Goal: Task Accomplishment & Management: Manage account settings

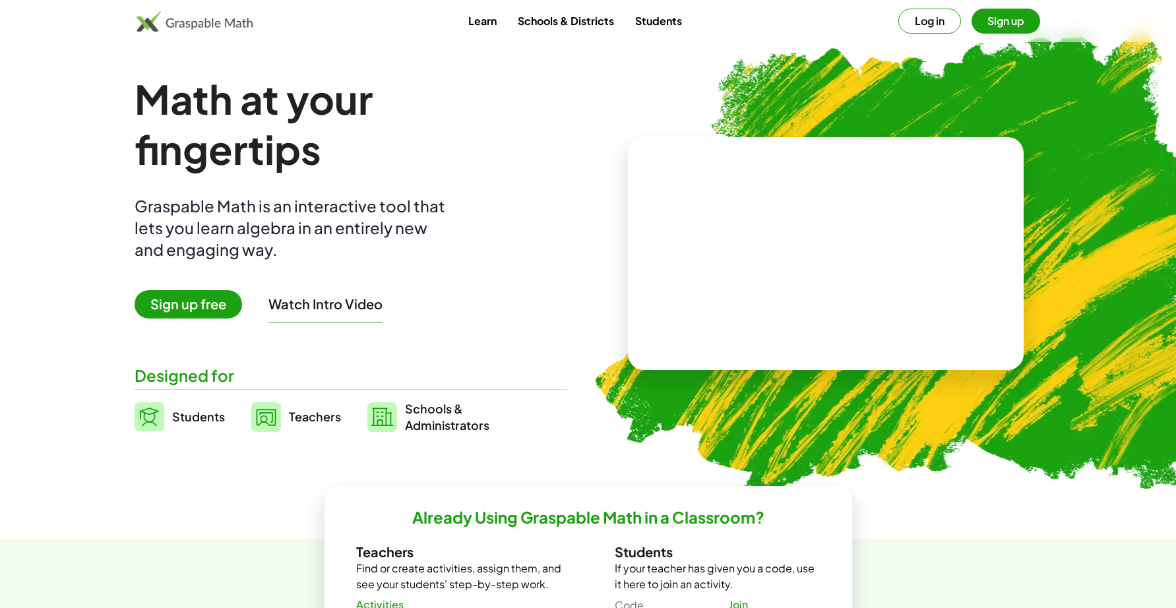
click at [188, 23] on img at bounding box center [195, 21] width 117 height 21
click at [191, 22] on img at bounding box center [195, 21] width 117 height 21
click at [159, 30] on img at bounding box center [195, 21] width 117 height 21
drag, startPoint x: 804, startPoint y: 3, endPoint x: 660, endPoint y: 22, distance: 145.0
click at [660, 22] on link "Students" at bounding box center [659, 21] width 68 height 24
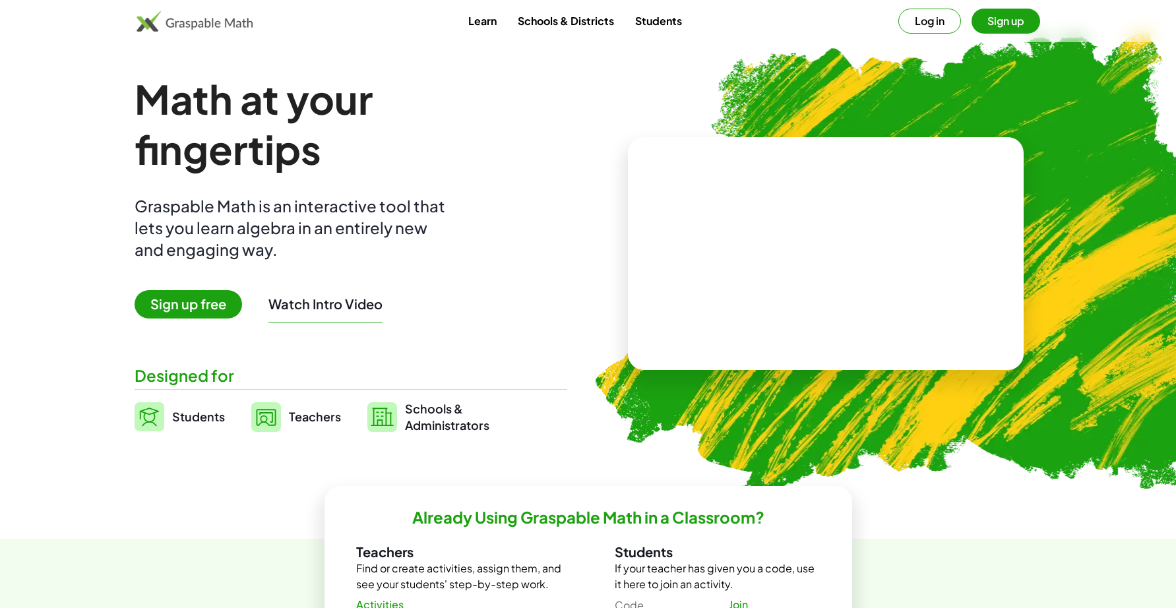
click at [660, 22] on link "Students" at bounding box center [659, 21] width 68 height 24
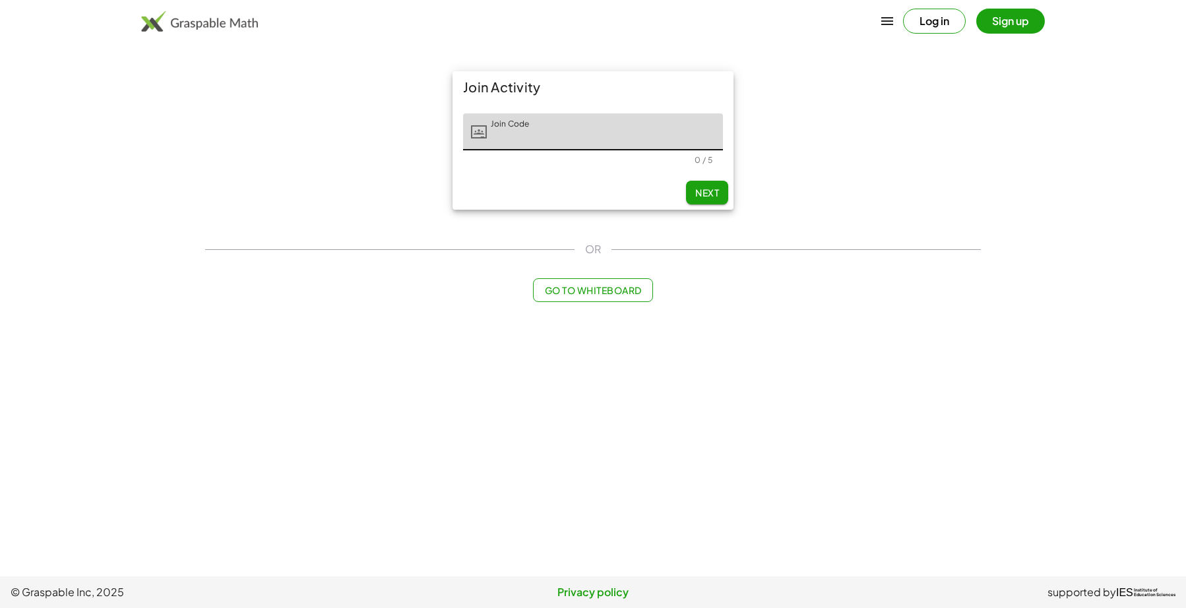
click at [195, 20] on img at bounding box center [199, 21] width 117 height 21
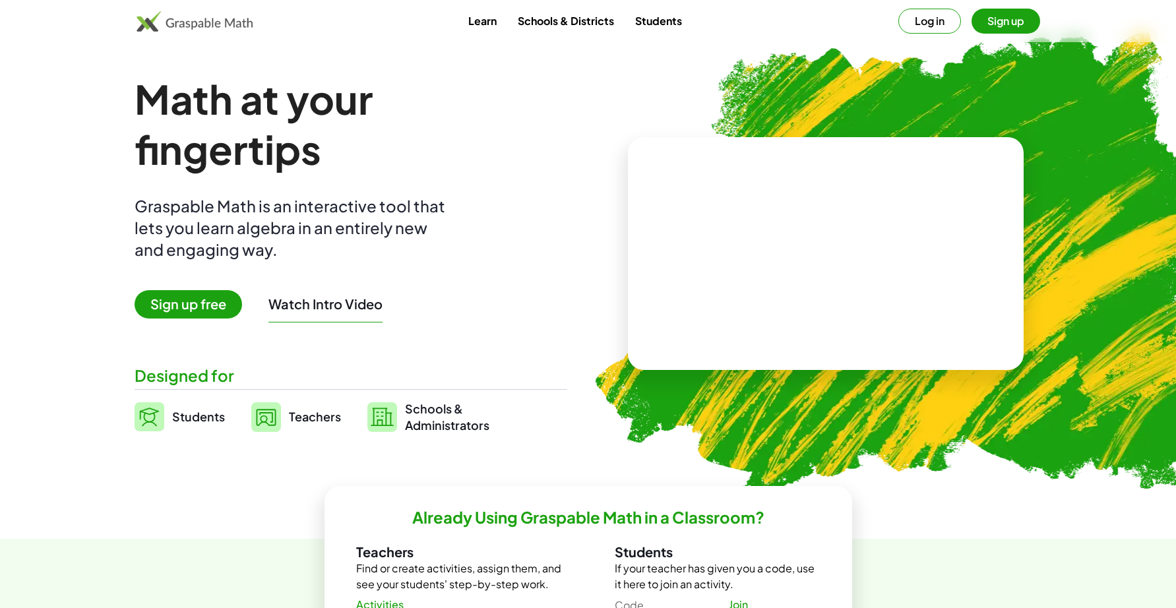
click at [170, 20] on img at bounding box center [195, 21] width 117 height 21
click at [925, 20] on button "Log in" at bounding box center [929, 21] width 63 height 25
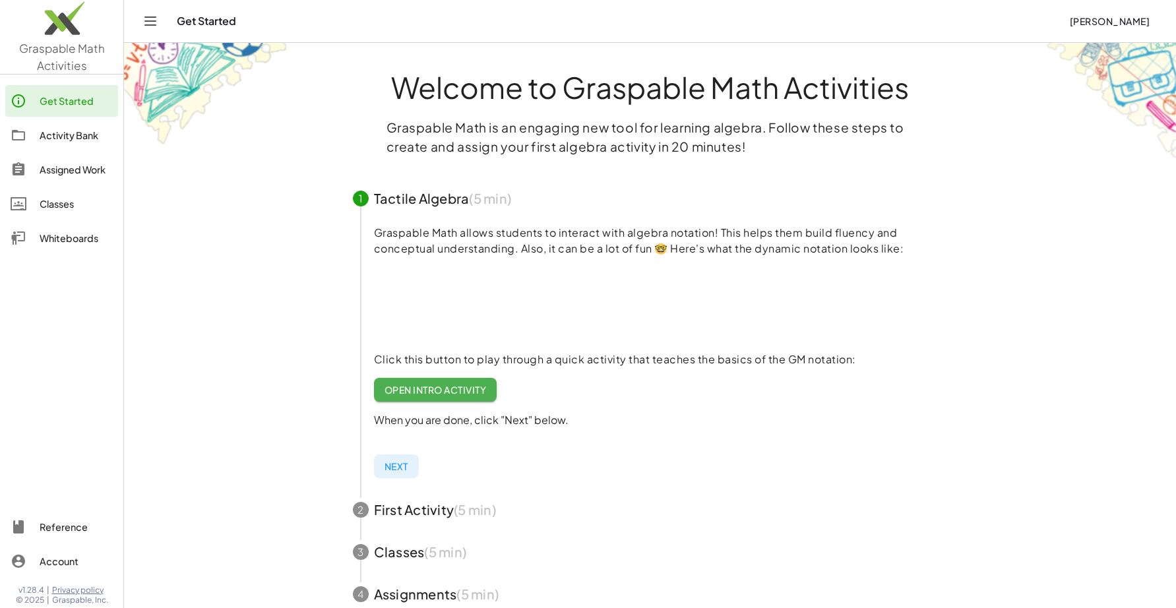
click at [71, 206] on div "Classes" at bounding box center [76, 204] width 73 height 16
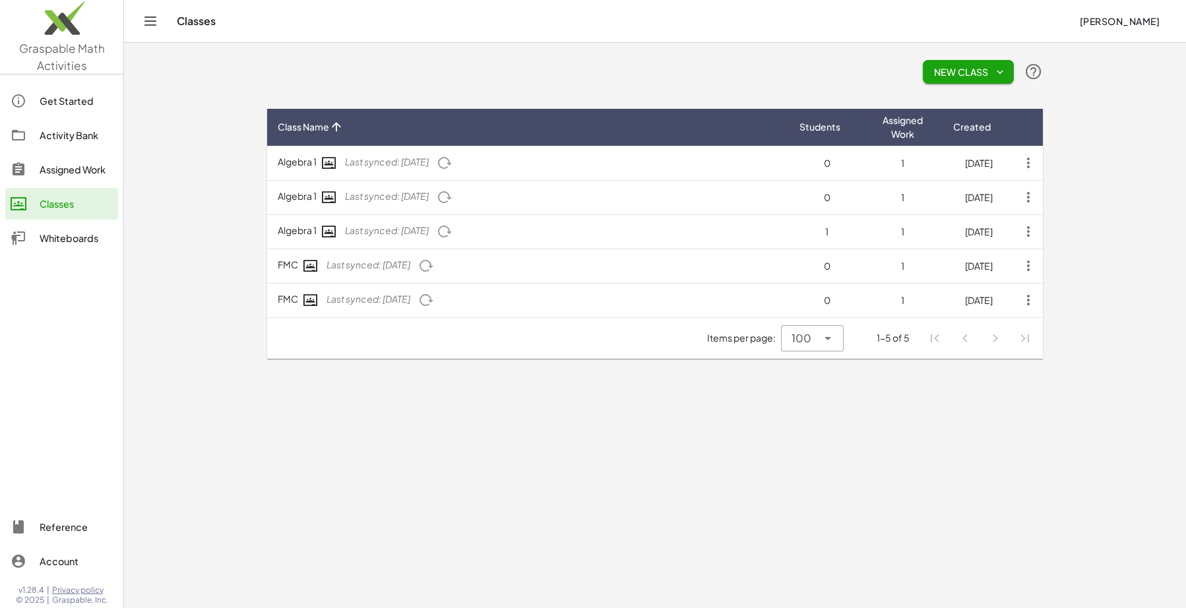
click at [1029, 269] on icon "button" at bounding box center [1028, 266] width 24 height 24
click at [1047, 296] on div "Sync With Google" at bounding box center [1073, 299] width 92 height 16
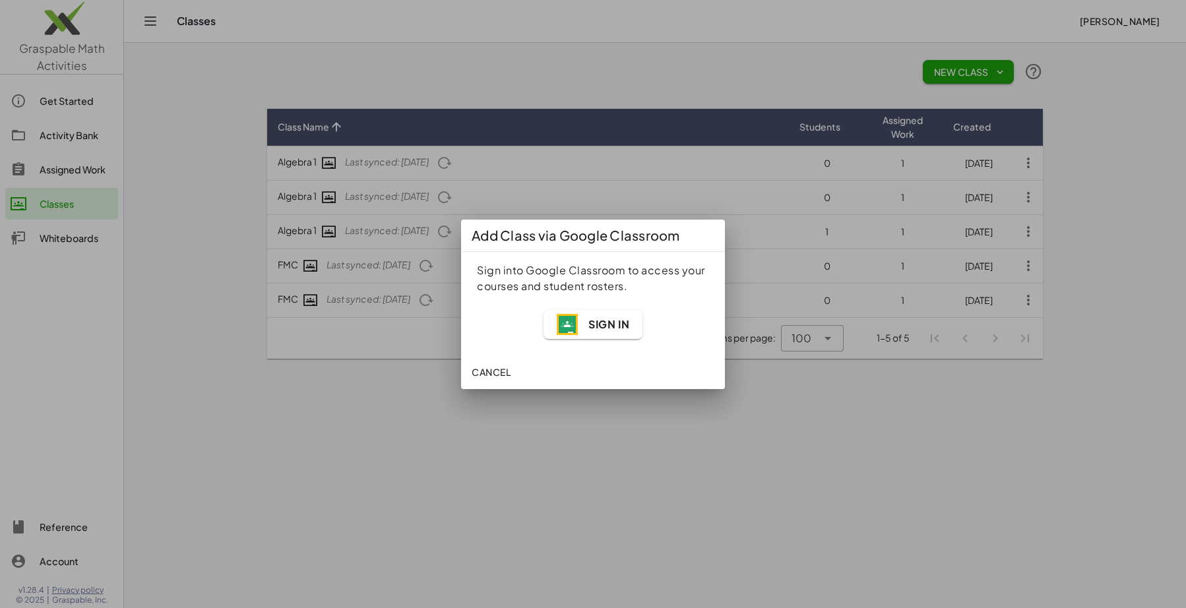
click at [598, 328] on span "Sign In" at bounding box center [608, 324] width 41 height 14
click at [599, 325] on span "Sign In" at bounding box center [608, 324] width 41 height 14
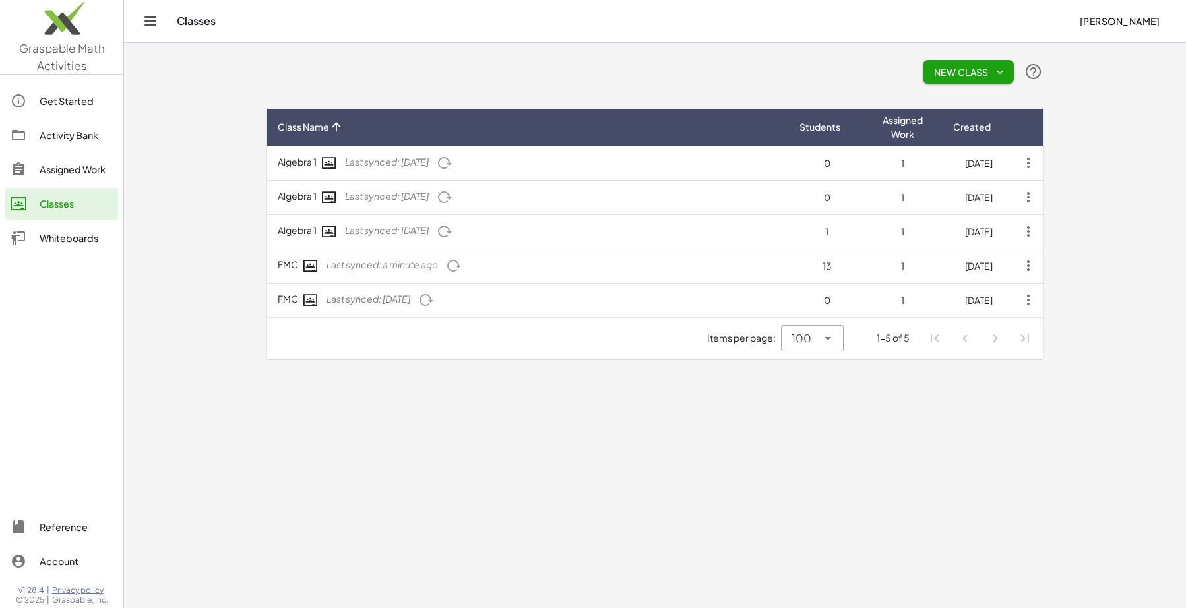
click at [434, 298] on icon "button" at bounding box center [426, 300] width 16 height 16
click at [452, 226] on icon "button" at bounding box center [445, 232] width 16 height 16
click at [452, 200] on icon "button" at bounding box center [445, 197] width 16 height 16
click at [452, 164] on icon "button" at bounding box center [445, 163] width 16 height 16
click at [62, 100] on div "Get Started" at bounding box center [76, 101] width 73 height 16
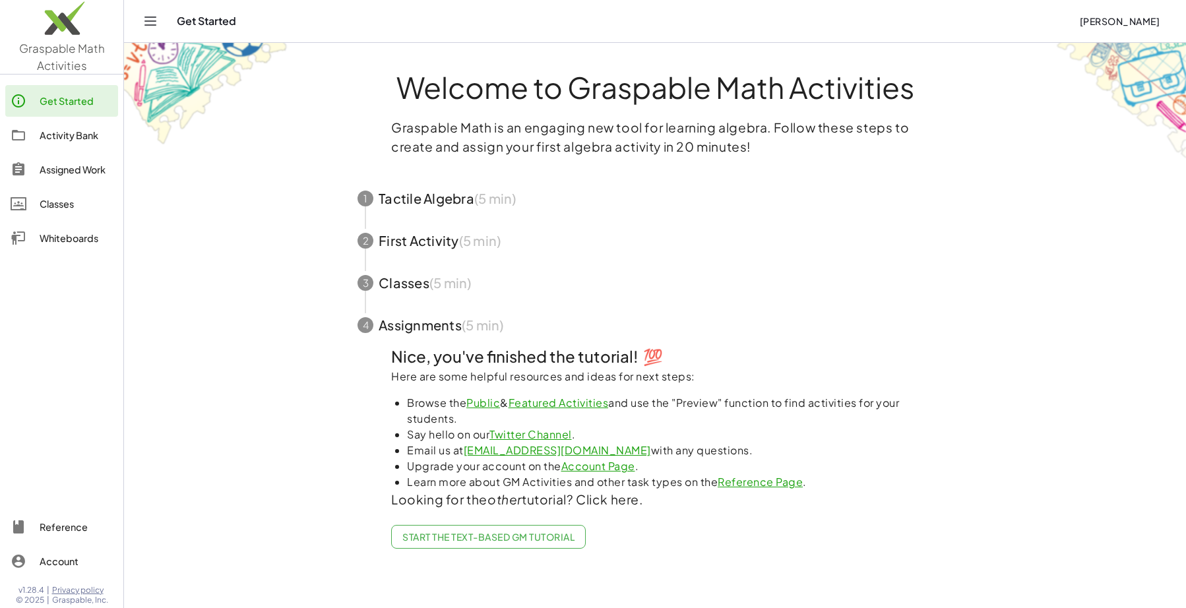
click at [81, 138] on div "Activity Bank" at bounding box center [76, 135] width 73 height 16
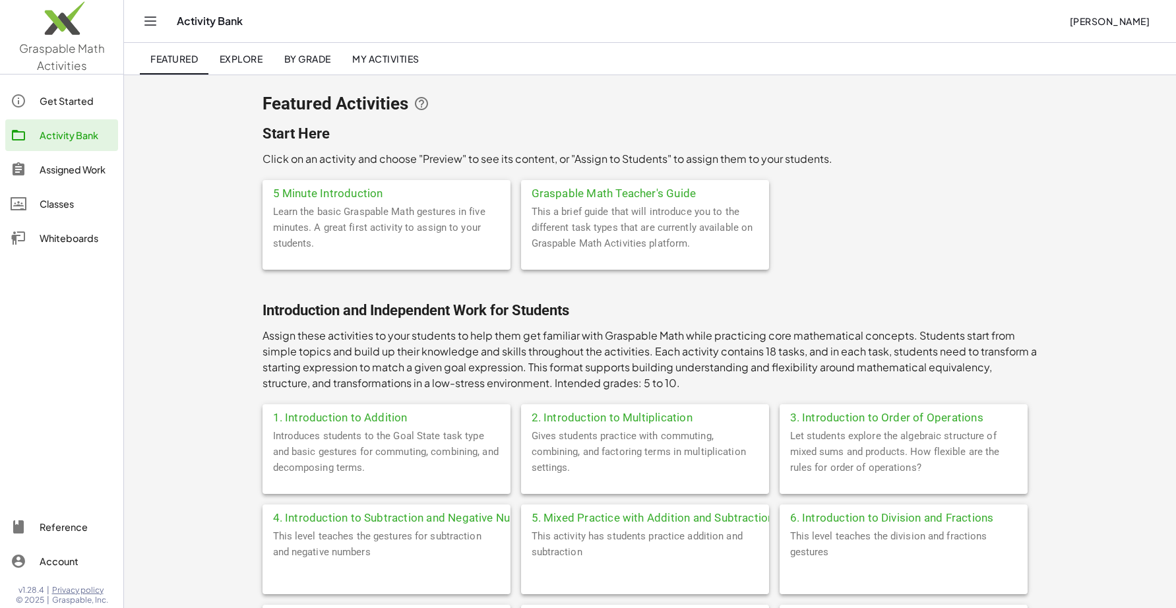
click at [371, 425] on div "1. Introduction to Addition" at bounding box center [386, 416] width 248 height 24
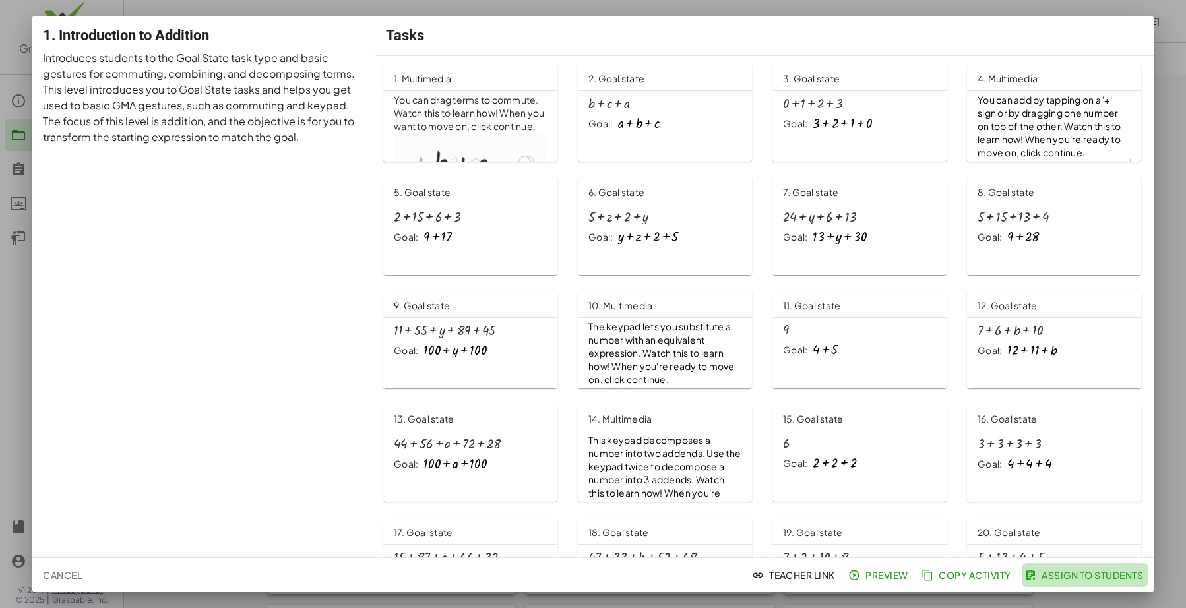
drag, startPoint x: 371, startPoint y: 425, endPoint x: 1096, endPoint y: 578, distance: 740.8
click at [1096, 578] on span "Assign to Students" at bounding box center [1085, 575] width 116 height 12
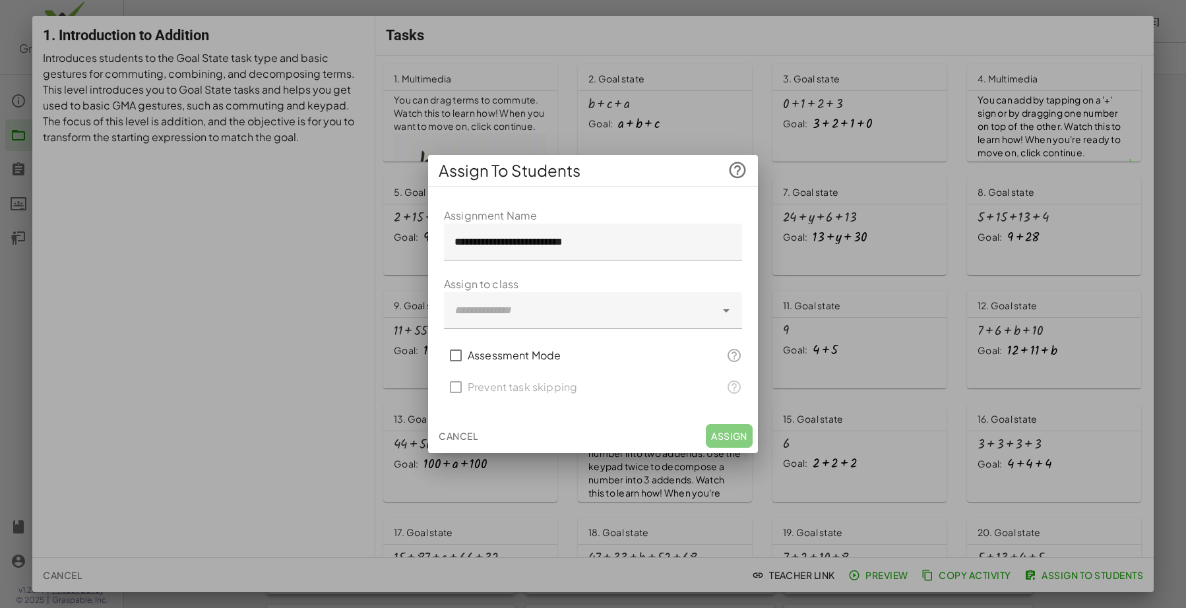
click at [510, 320] on div at bounding box center [580, 310] width 272 height 37
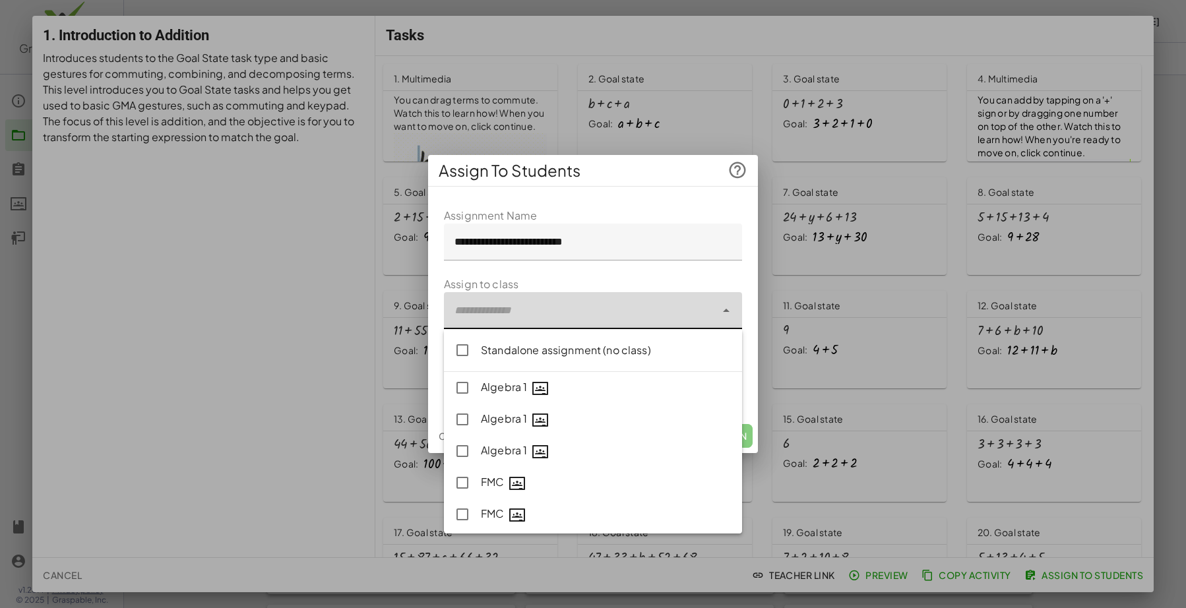
drag, startPoint x: 500, startPoint y: 479, endPoint x: 475, endPoint y: 482, distance: 25.3
click at [495, 481] on div "FMC" at bounding box center [606, 482] width 251 height 17
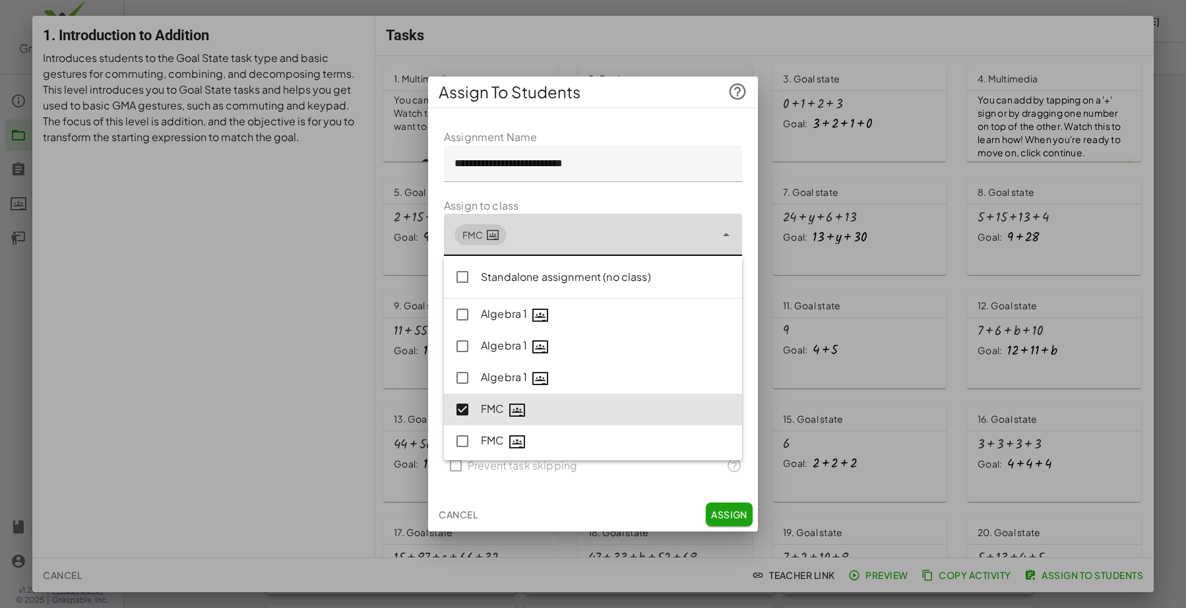
type input "**********"
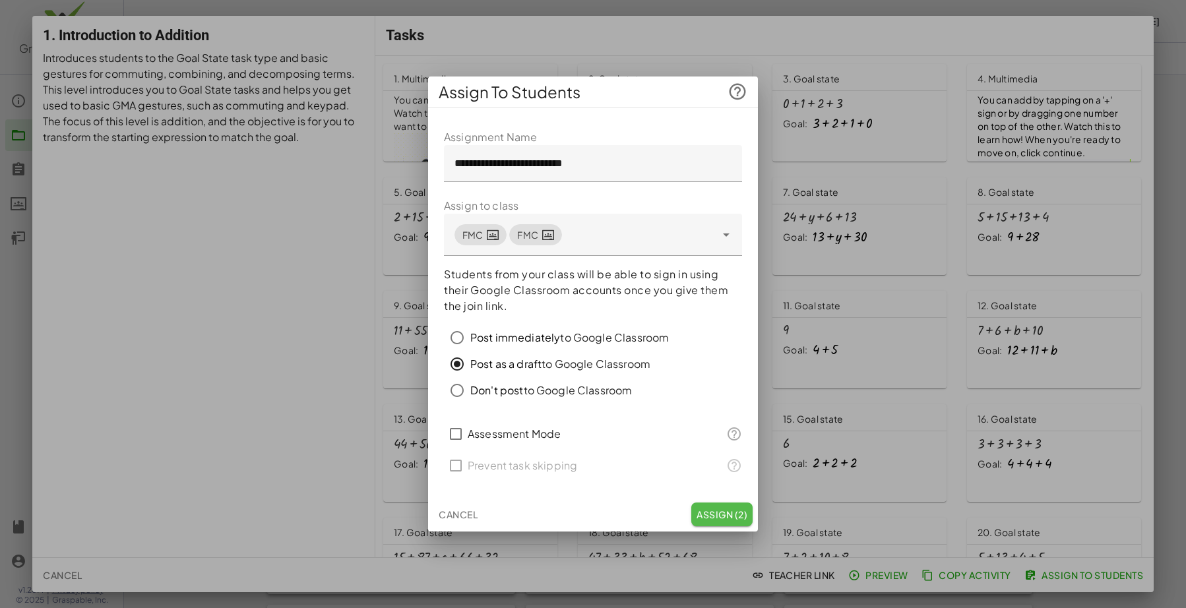
click at [719, 517] on span "Assign (2)" at bounding box center [721, 514] width 51 height 12
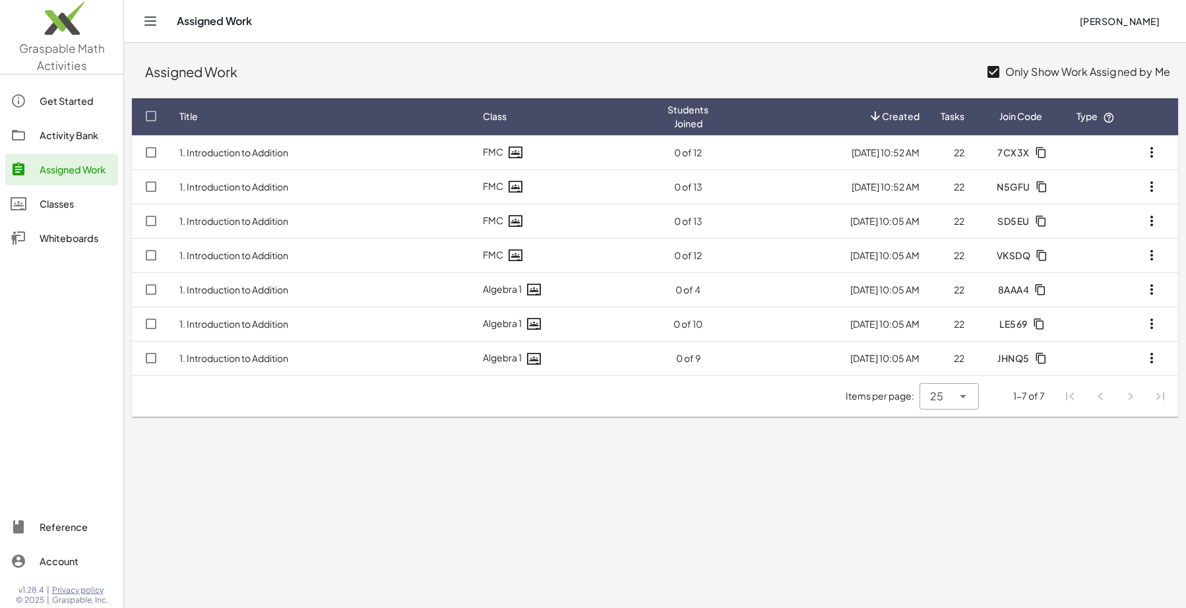
click at [1153, 221] on icon "button" at bounding box center [1151, 221] width 16 height 16
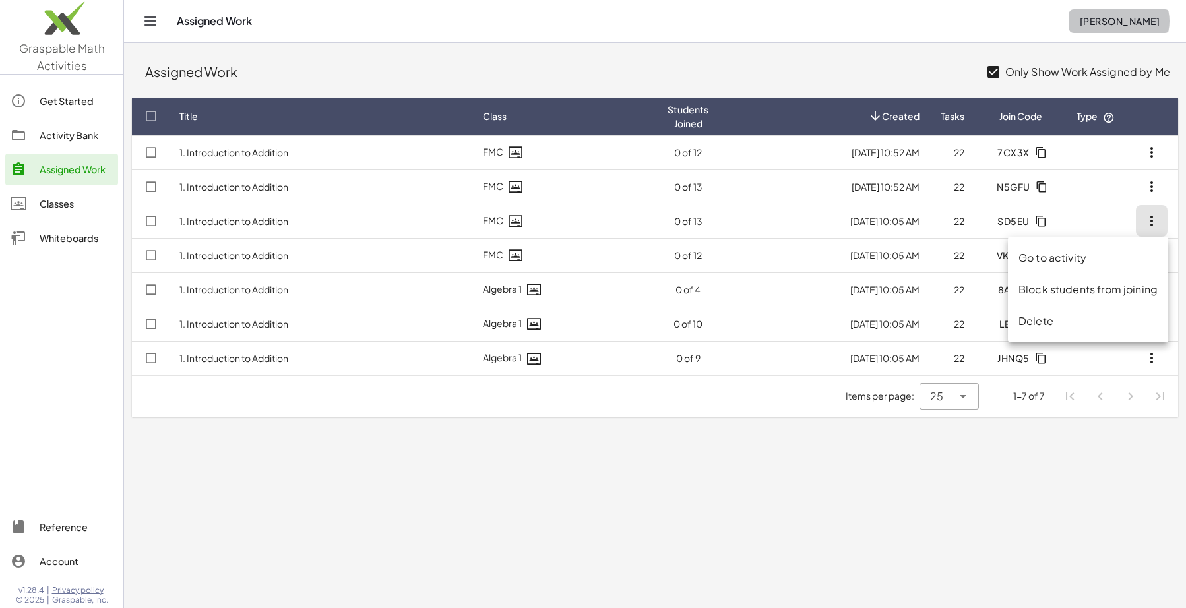
click at [1136, 20] on span "[PERSON_NAME]" at bounding box center [1119, 21] width 80 height 12
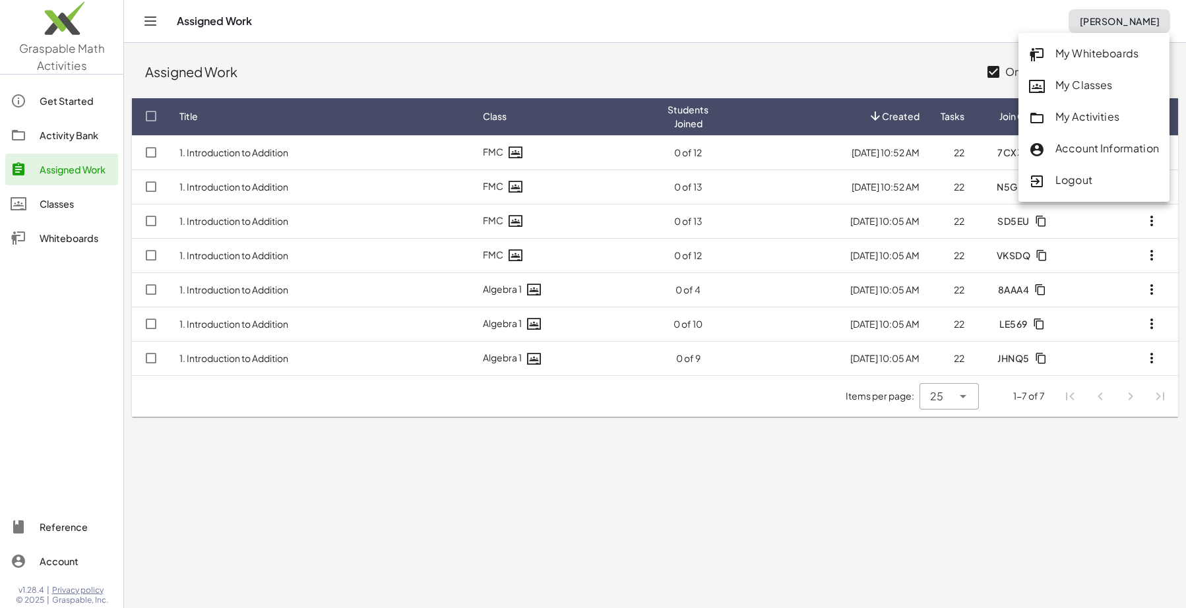
click at [1115, 49] on div "My Whiteboards" at bounding box center [1094, 54] width 130 height 17
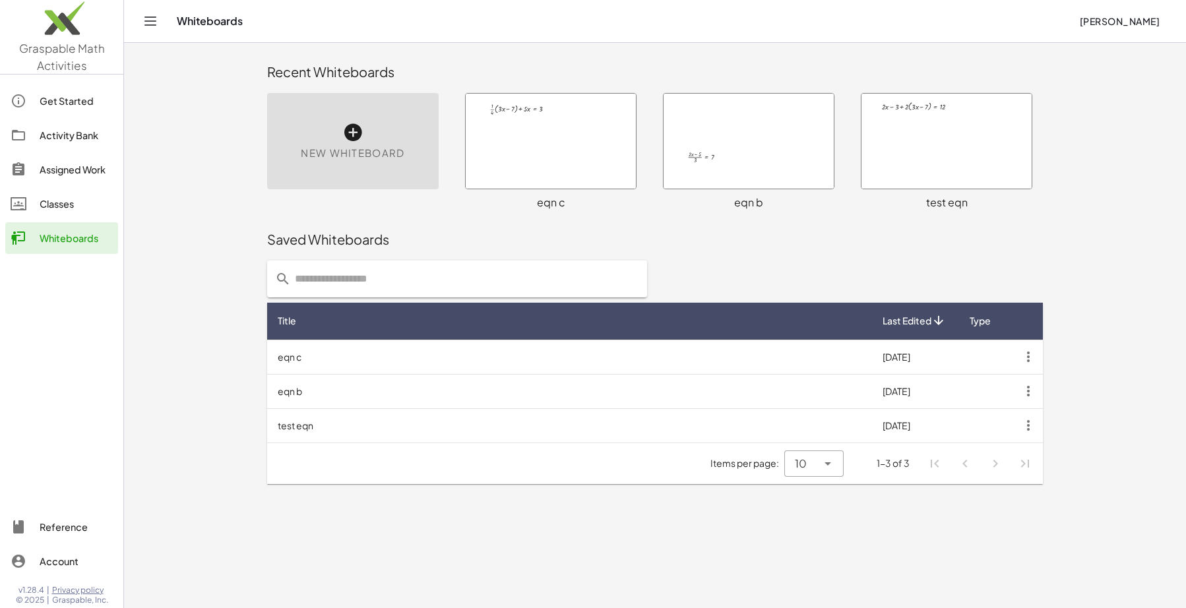
drag, startPoint x: 199, startPoint y: 327, endPoint x: 201, endPoint y: 275, distance: 52.1
click at [201, 326] on main "Recent Whiteboards New Whiteboard + · · 1 · 4 · ( + · 3 · x − 7 ) + · 5 · x = 3…" at bounding box center [655, 304] width 1062 height 608
click at [90, 170] on div "Assigned Work" at bounding box center [76, 170] width 73 height 16
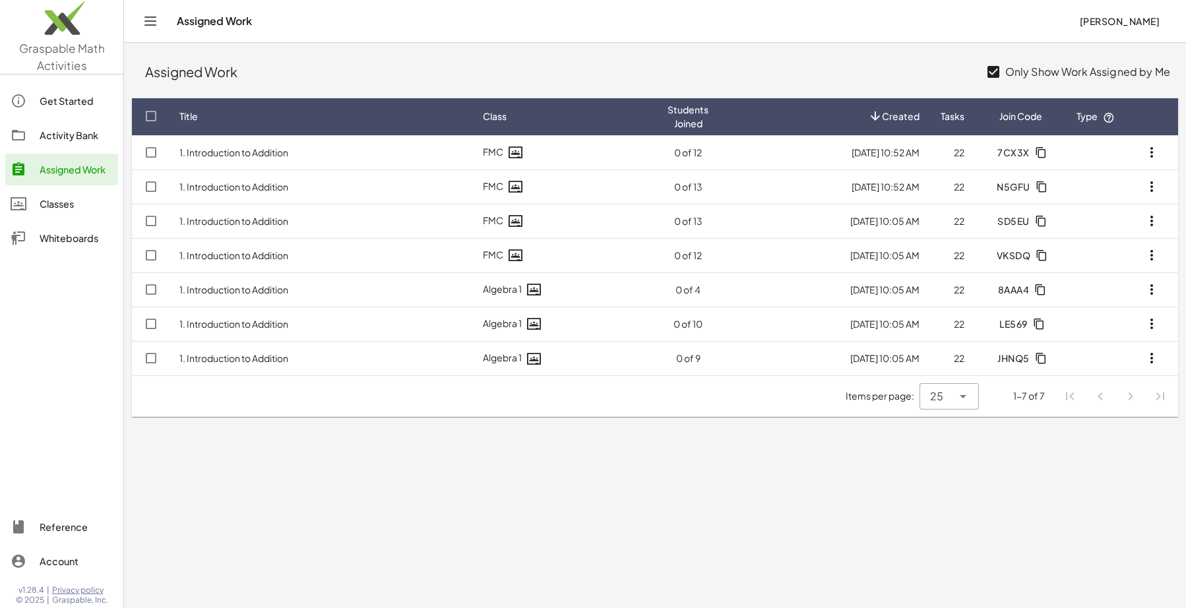
click at [78, 205] on div "Classes" at bounding box center [76, 204] width 73 height 16
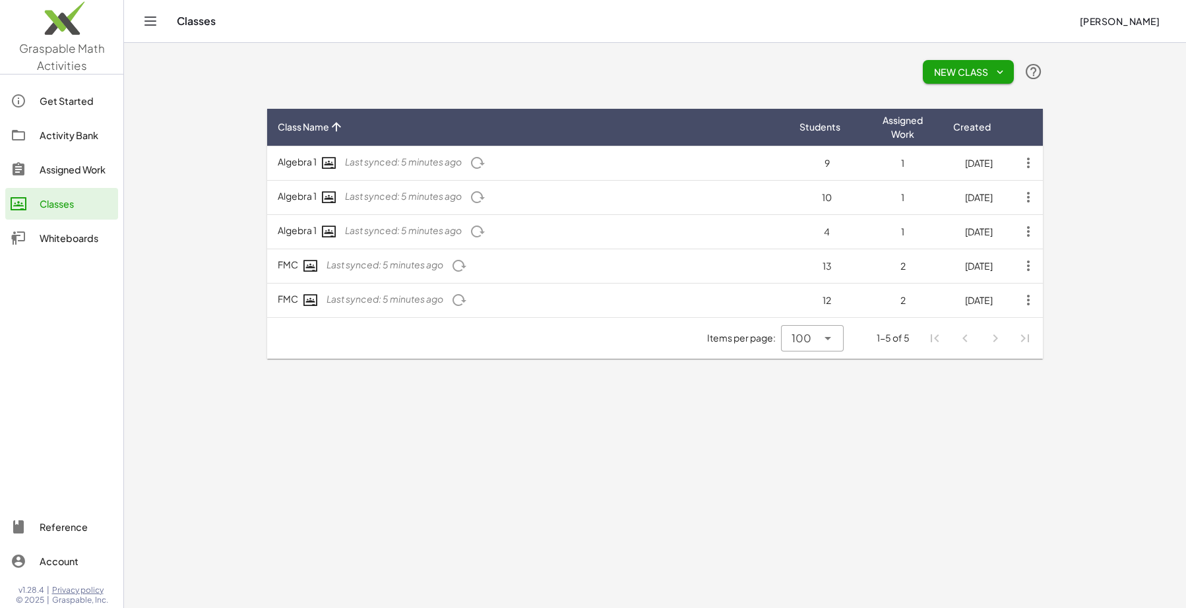
click at [461, 265] on icon "button" at bounding box center [459, 266] width 16 height 16
click at [463, 266] on icon "button" at bounding box center [459, 266] width 16 height 16
click at [80, 172] on div "Assigned Work" at bounding box center [76, 170] width 73 height 16
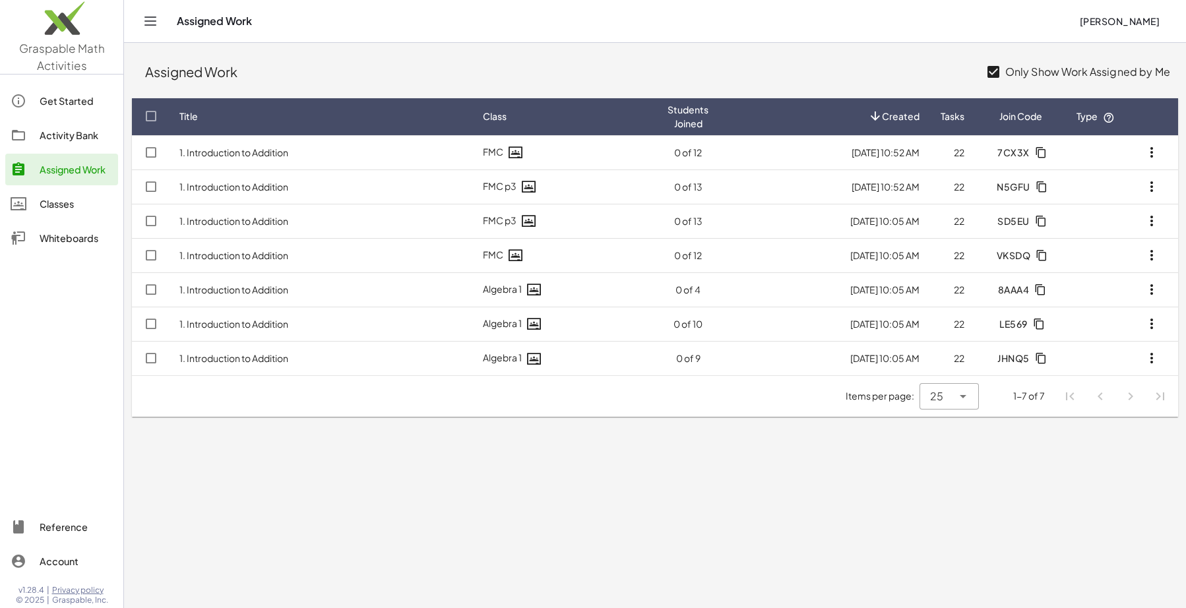
click at [1132, 22] on span "[PERSON_NAME]" at bounding box center [1119, 21] width 80 height 12
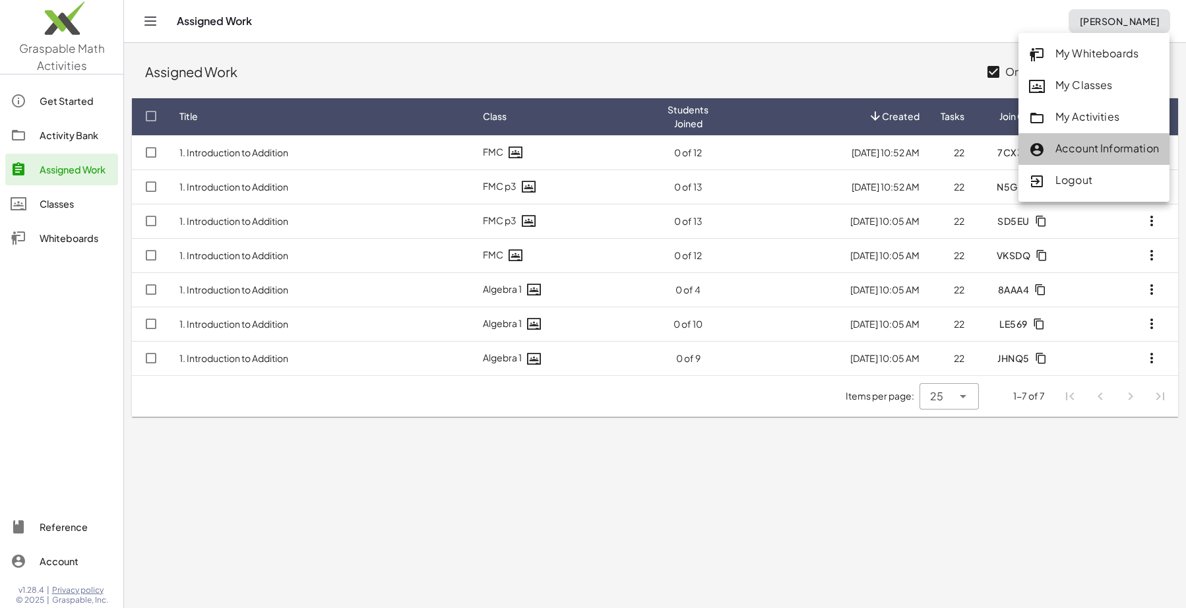
click at [1091, 150] on div "Account Information" at bounding box center [1094, 148] width 130 height 17
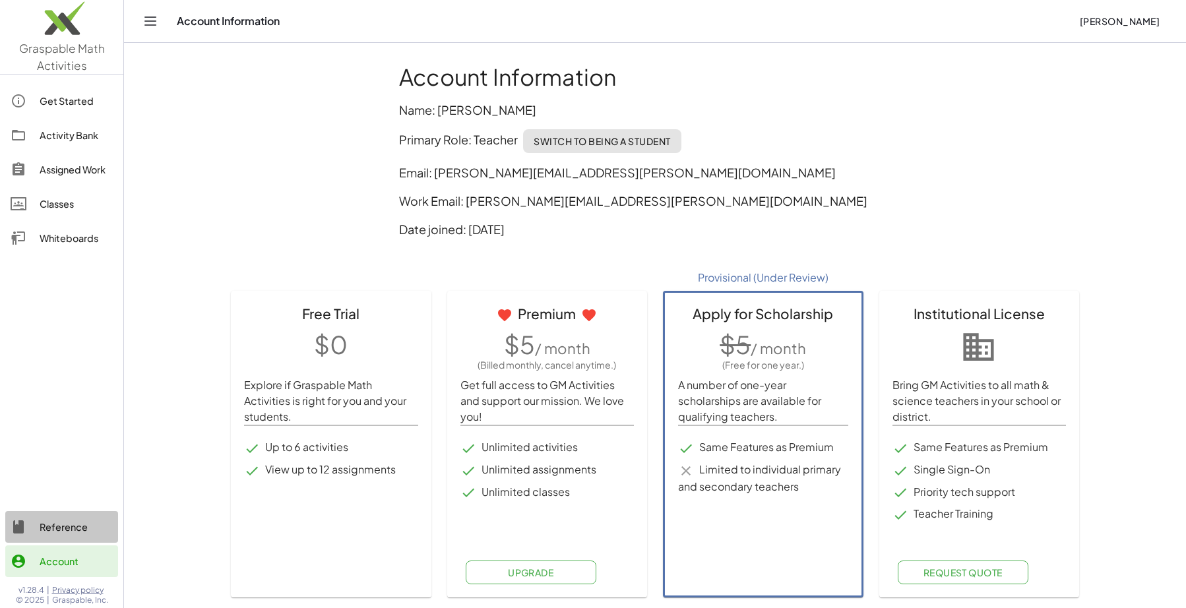
click at [56, 526] on div "Reference" at bounding box center [76, 527] width 73 height 16
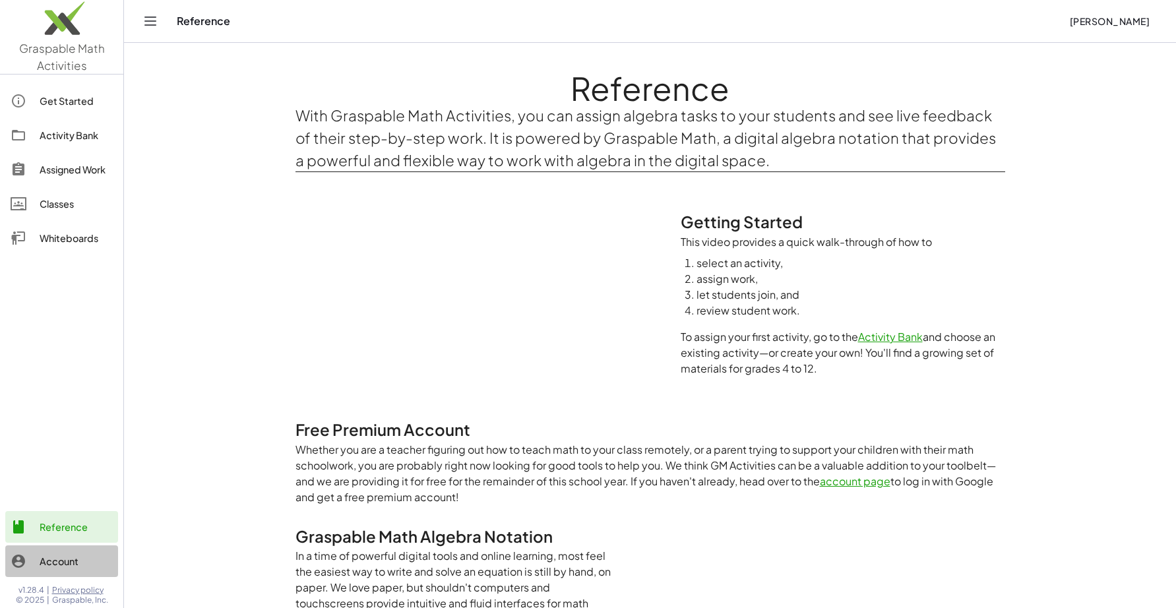
click at [64, 559] on div "Account" at bounding box center [76, 561] width 73 height 16
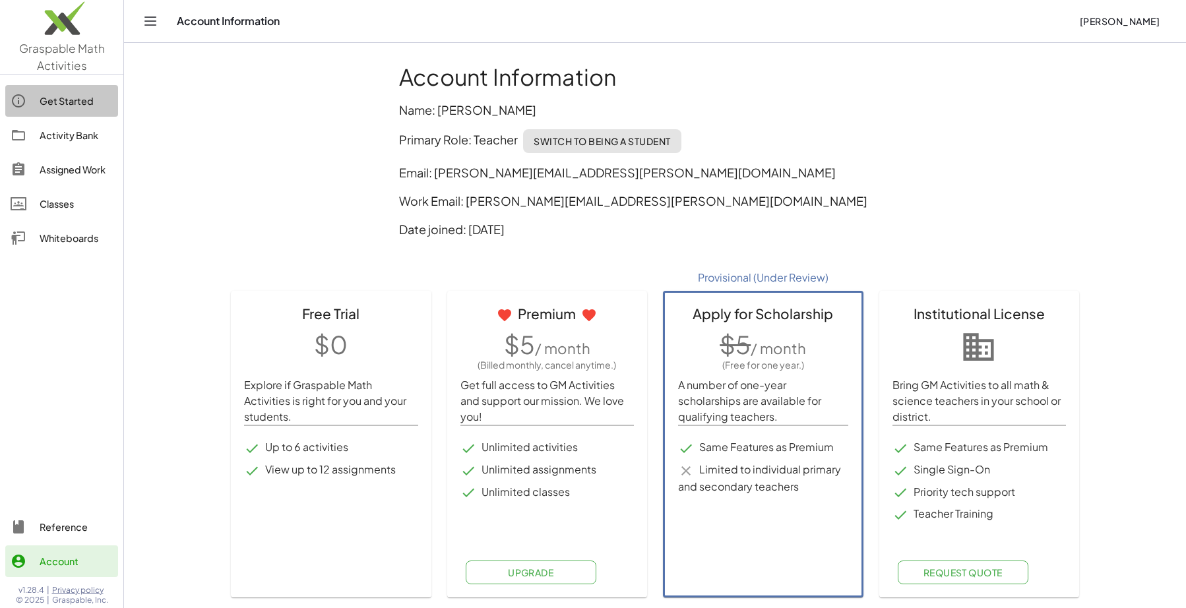
click at [62, 104] on div "Get Started" at bounding box center [76, 101] width 73 height 16
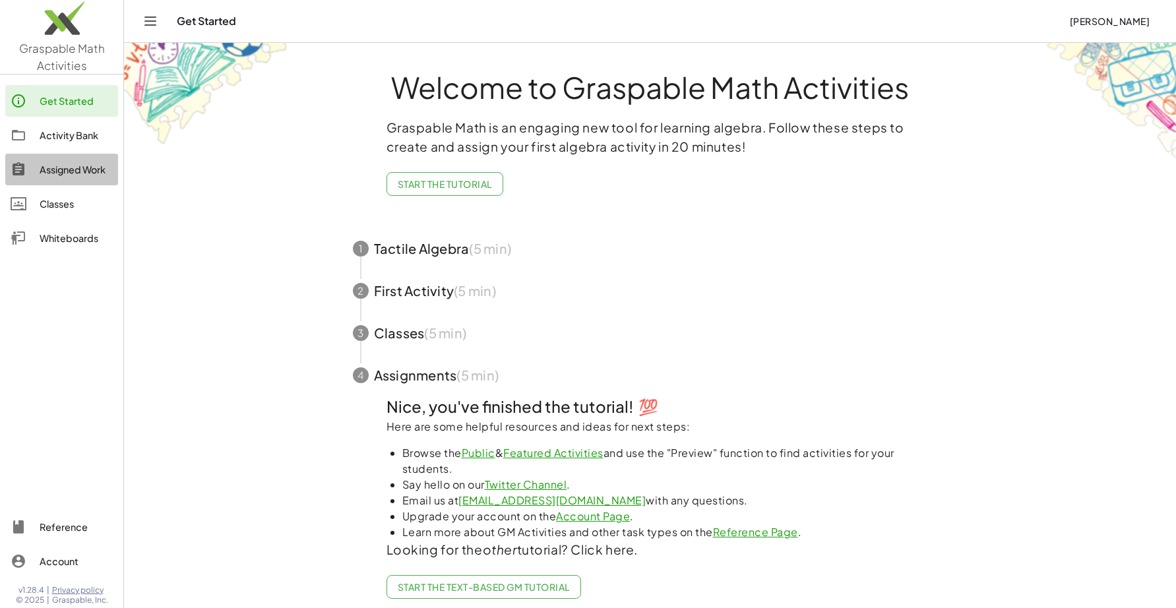
click at [59, 170] on div "Assigned Work" at bounding box center [76, 170] width 73 height 16
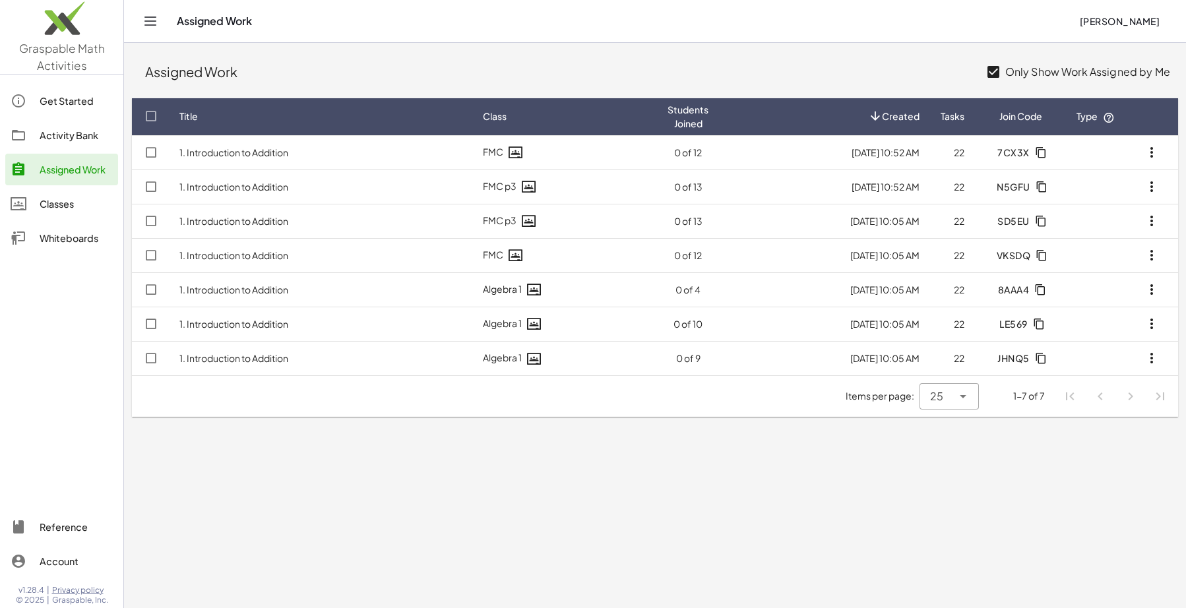
click at [1149, 183] on icon "button" at bounding box center [1151, 187] width 16 height 16
click at [1081, 286] on div "Delete" at bounding box center [1087, 287] width 139 height 16
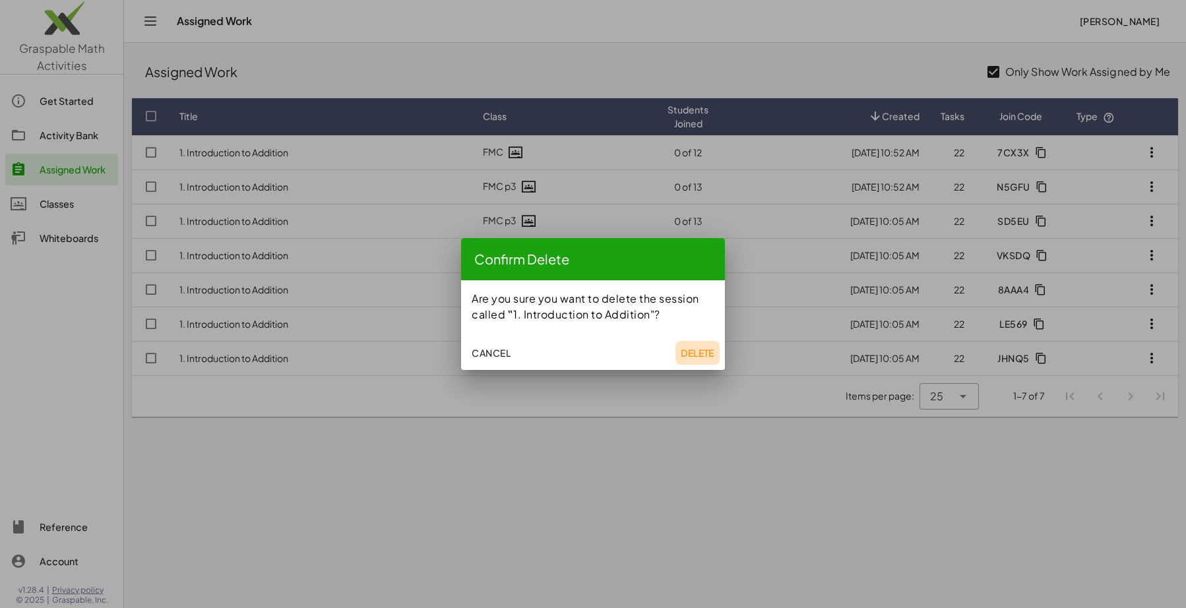
click at [696, 348] on span "Delete" at bounding box center [698, 353] width 34 height 12
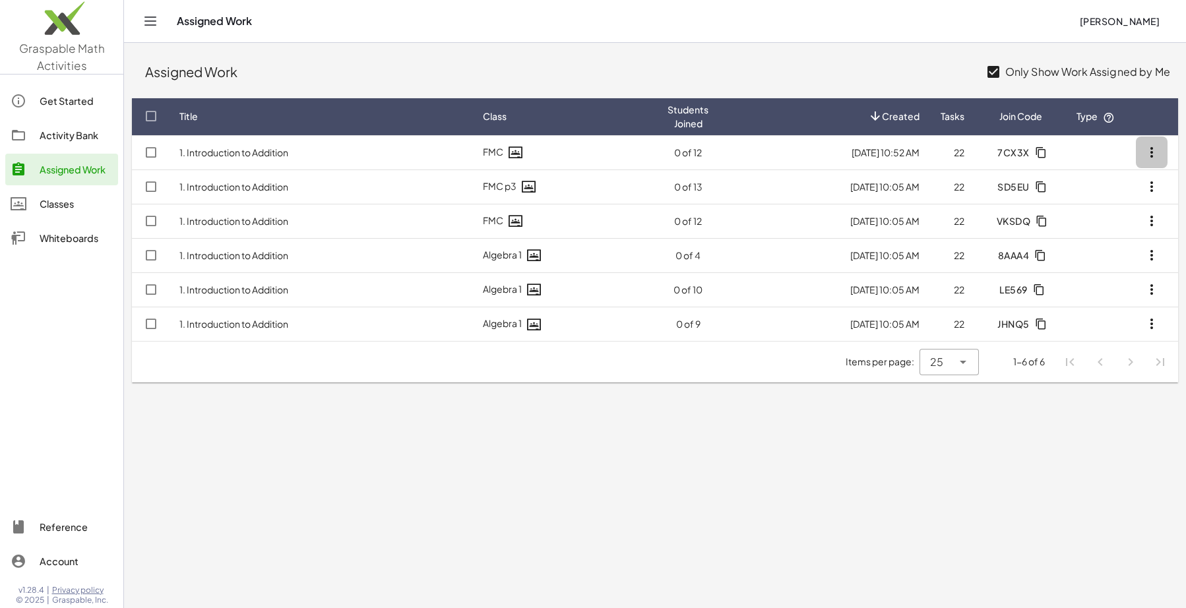
click at [1143, 153] on icon "button" at bounding box center [1151, 152] width 16 height 16
click at [1064, 252] on div "Delete" at bounding box center [1087, 253] width 139 height 16
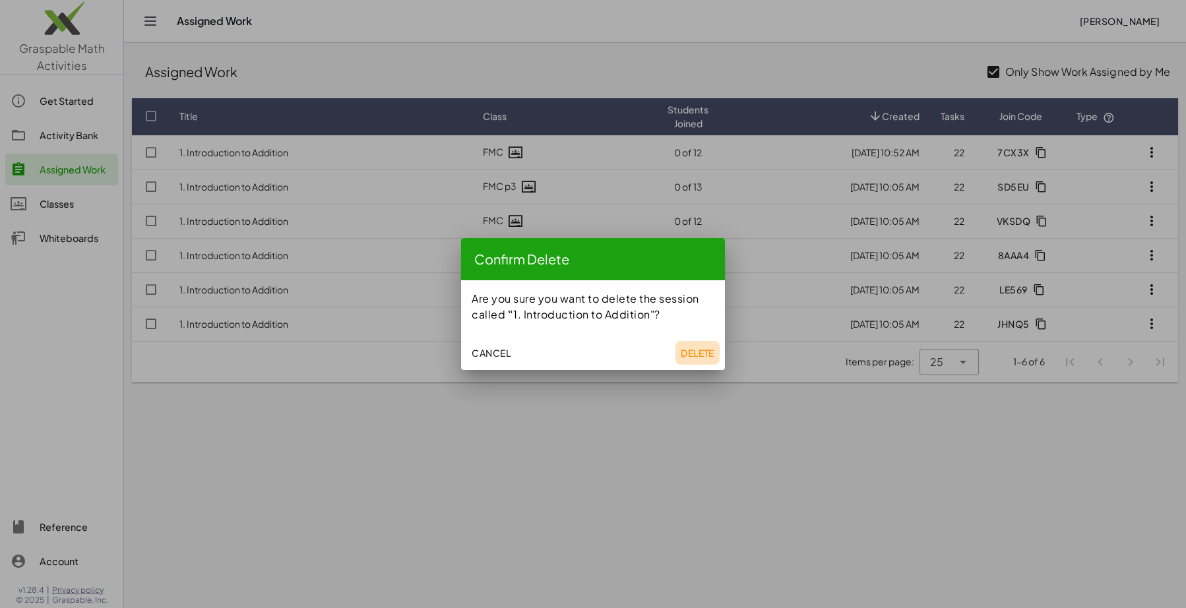
click at [692, 348] on span "Delete" at bounding box center [698, 353] width 34 height 12
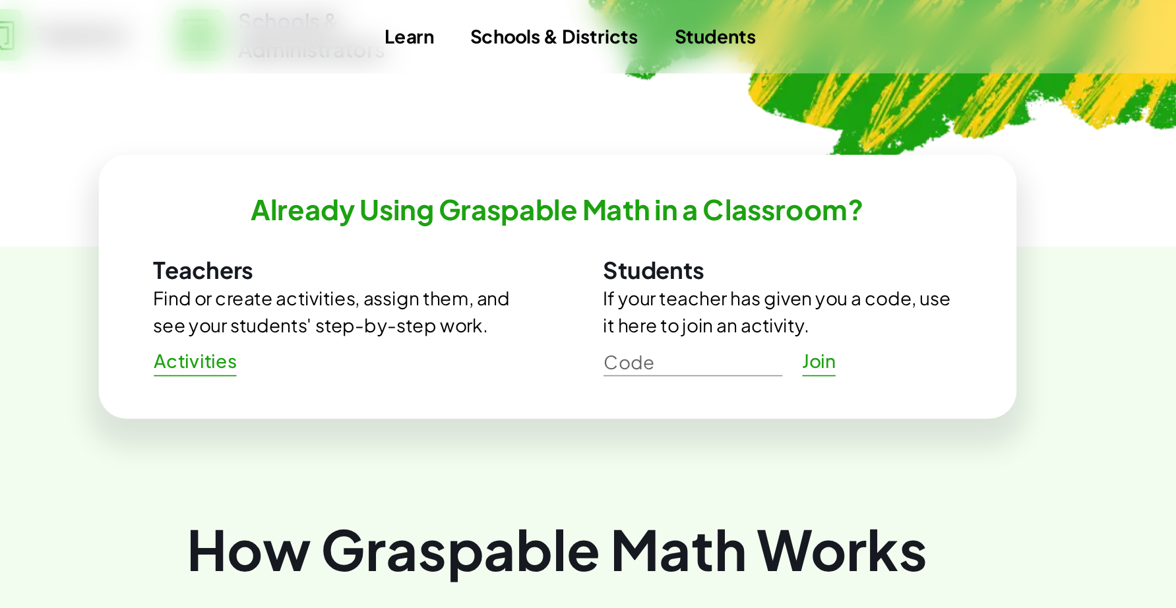
scroll to position [396, 0]
